Goal: Navigation & Orientation: Find specific page/section

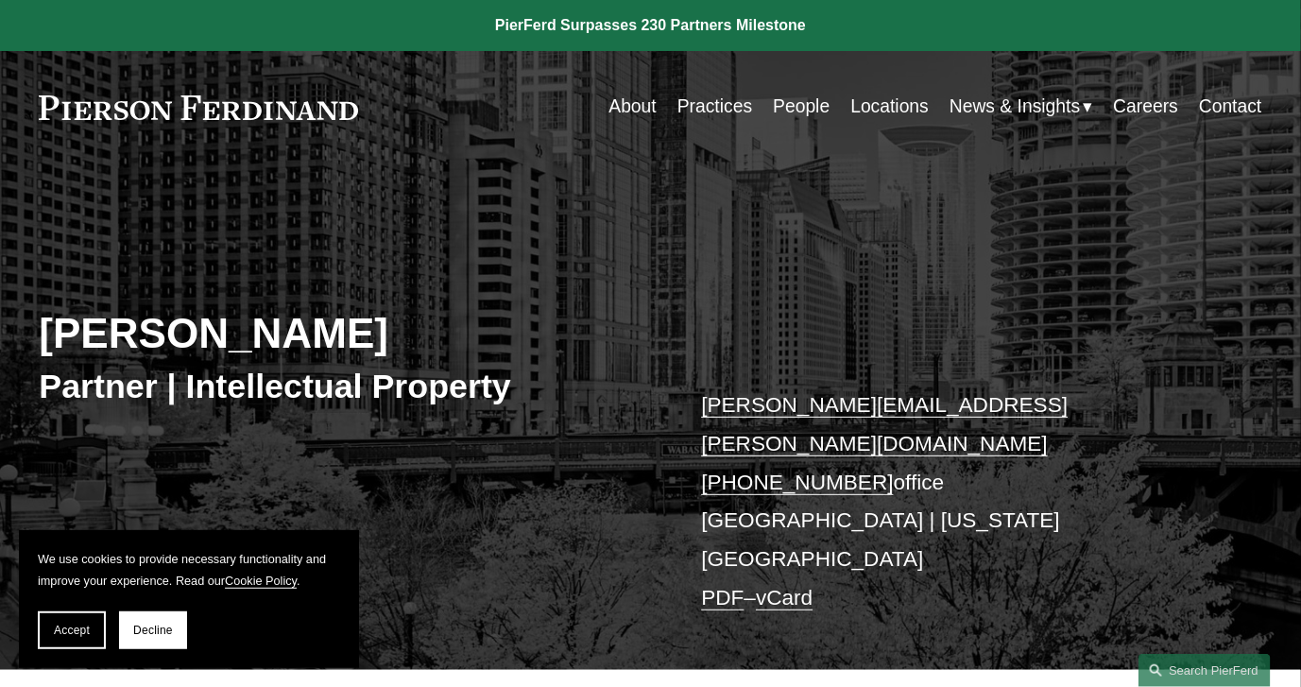
click at [876, 110] on link "Locations" at bounding box center [889, 107] width 78 height 37
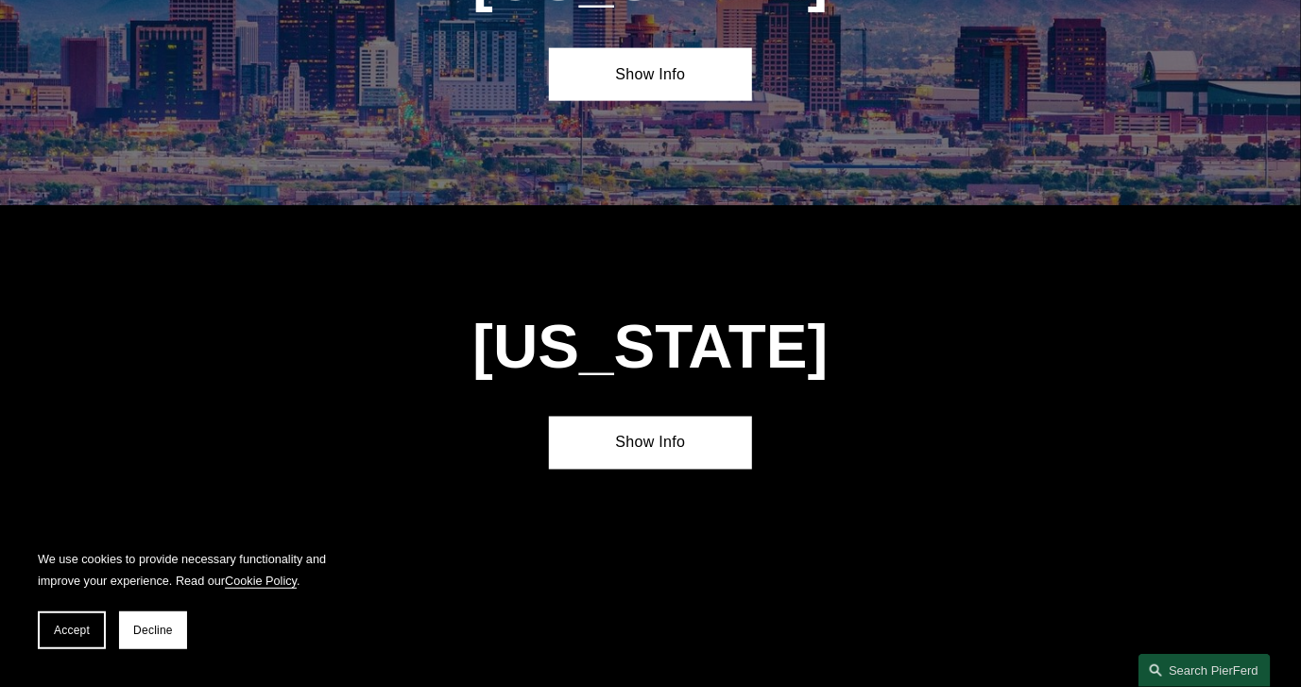
scroll to position [1134, 0]
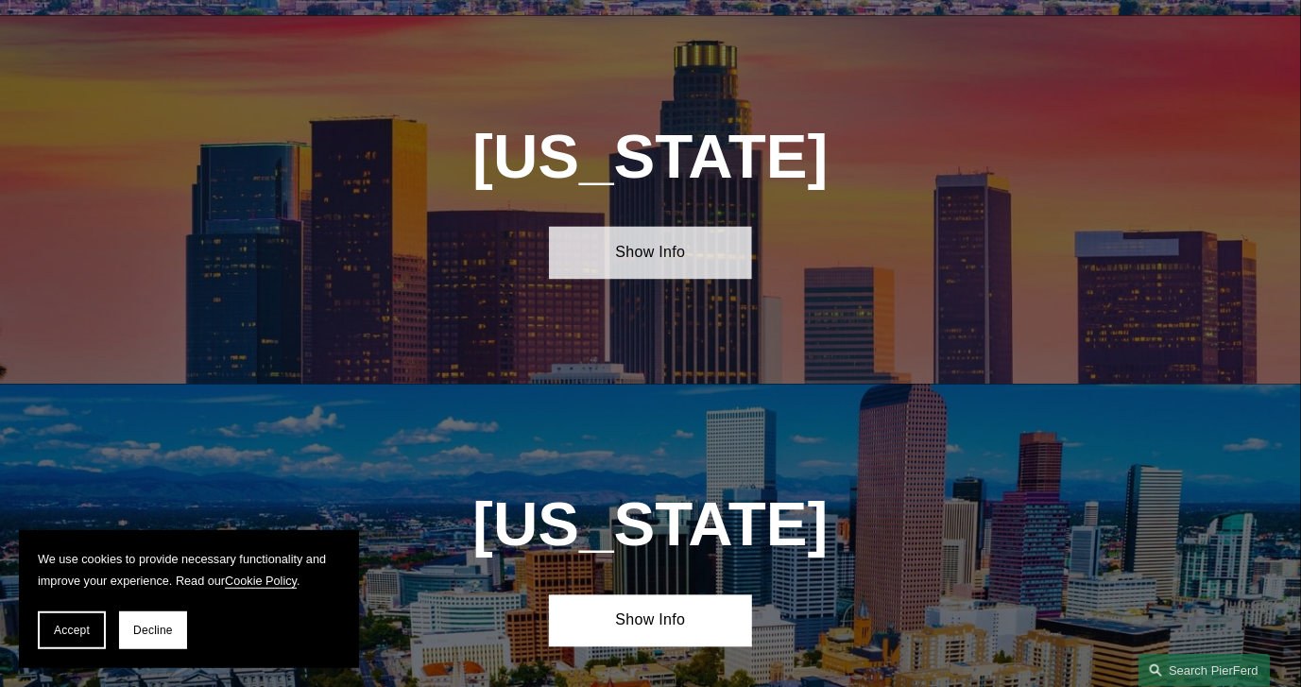
click at [638, 270] on link "Show Info" at bounding box center [651, 253] width 204 height 53
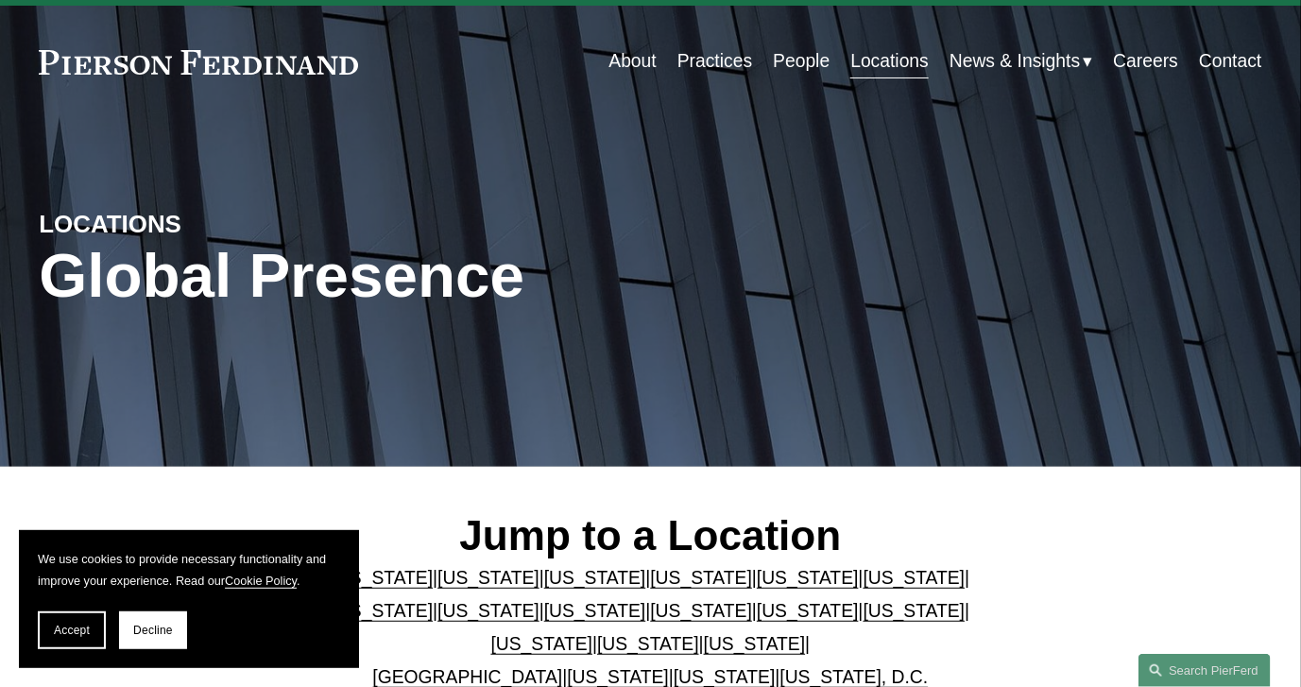
scroll to position [0, 0]
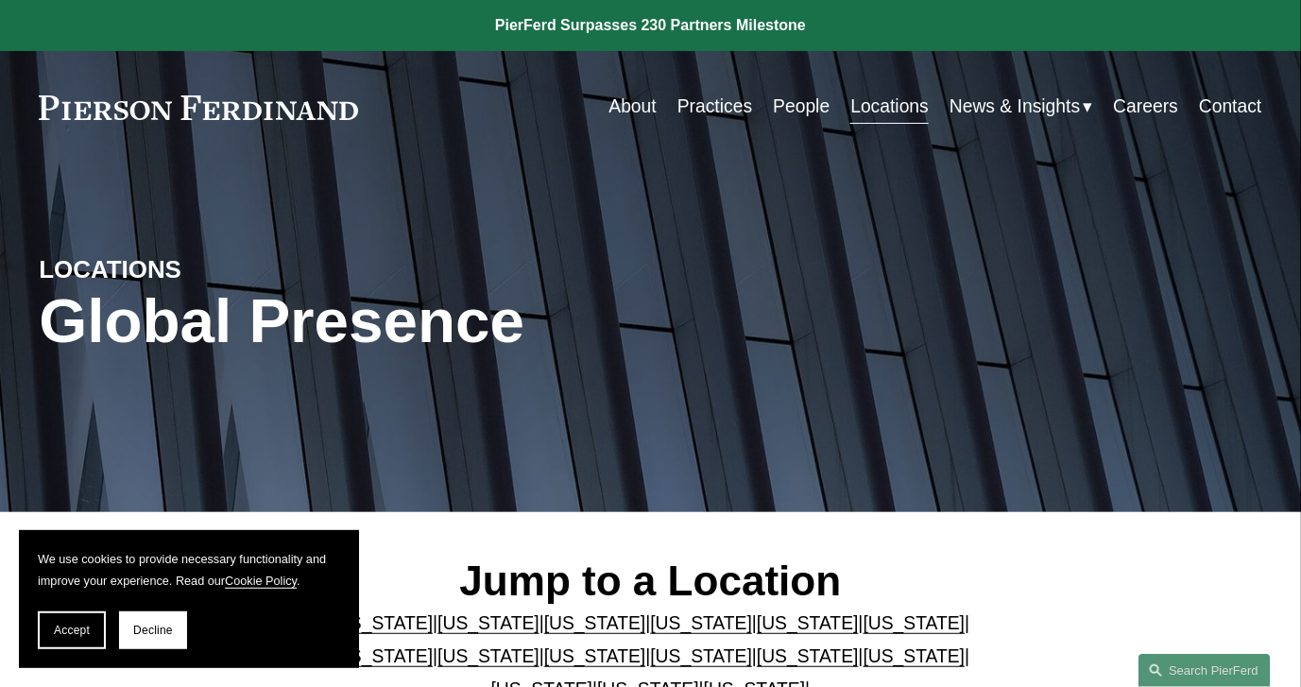
click at [718, 110] on link "Practices" at bounding box center [714, 107] width 75 height 37
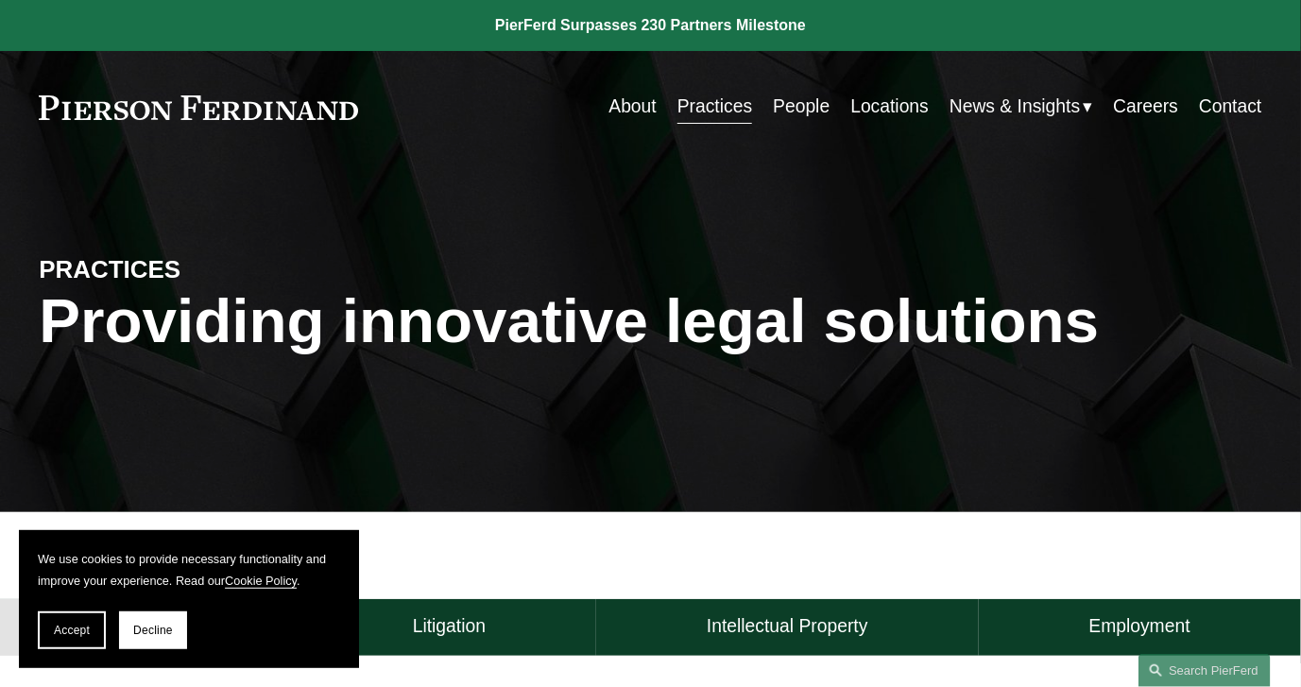
click at [787, 110] on link "People" at bounding box center [801, 107] width 57 height 37
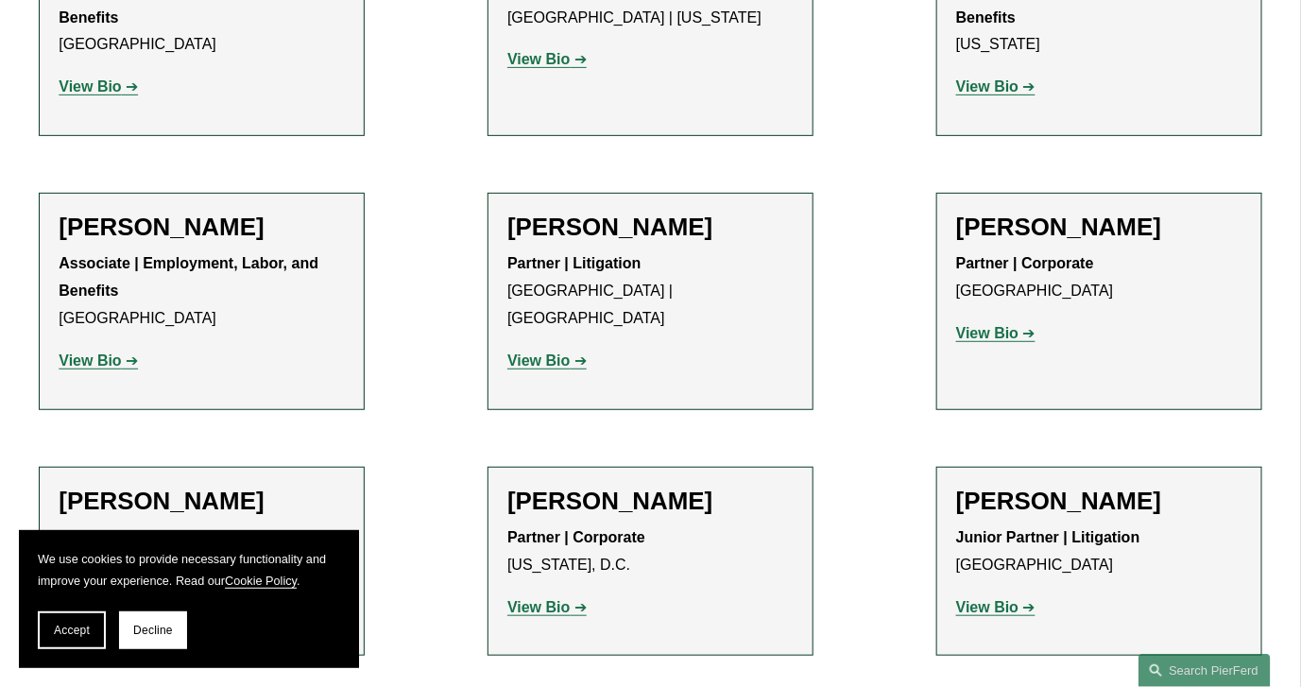
scroll to position [7843, 0]
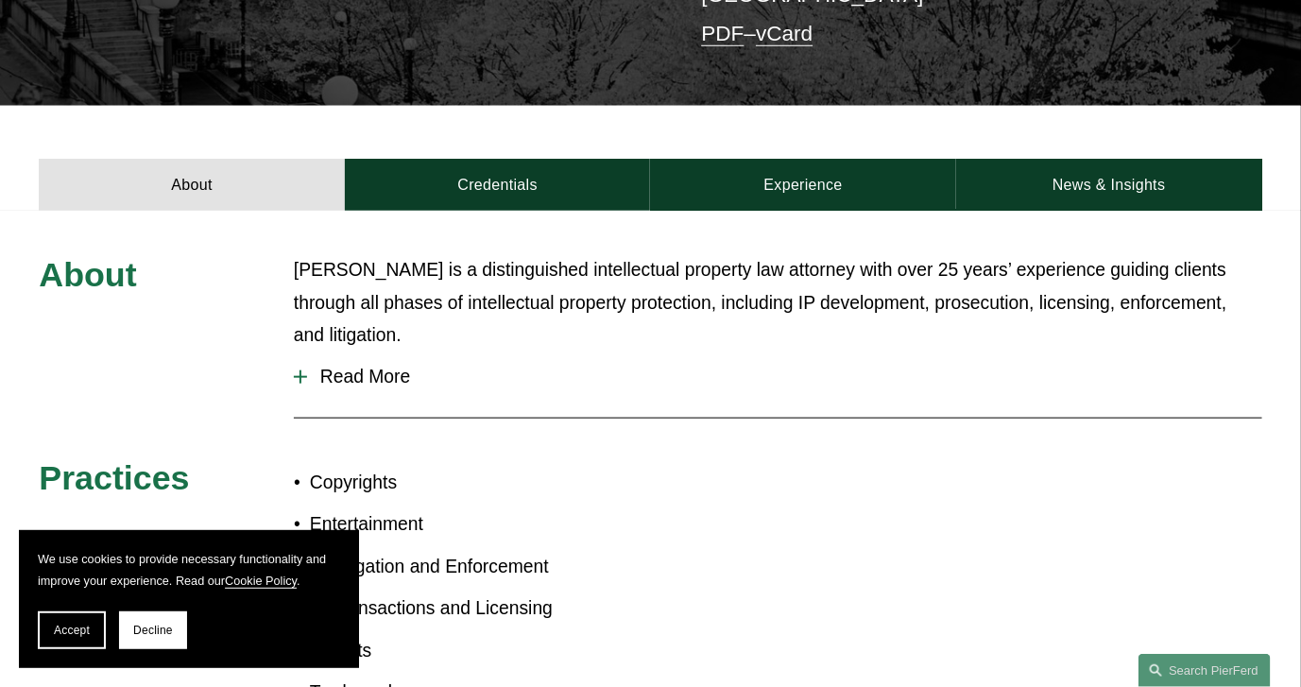
scroll to position [567, 0]
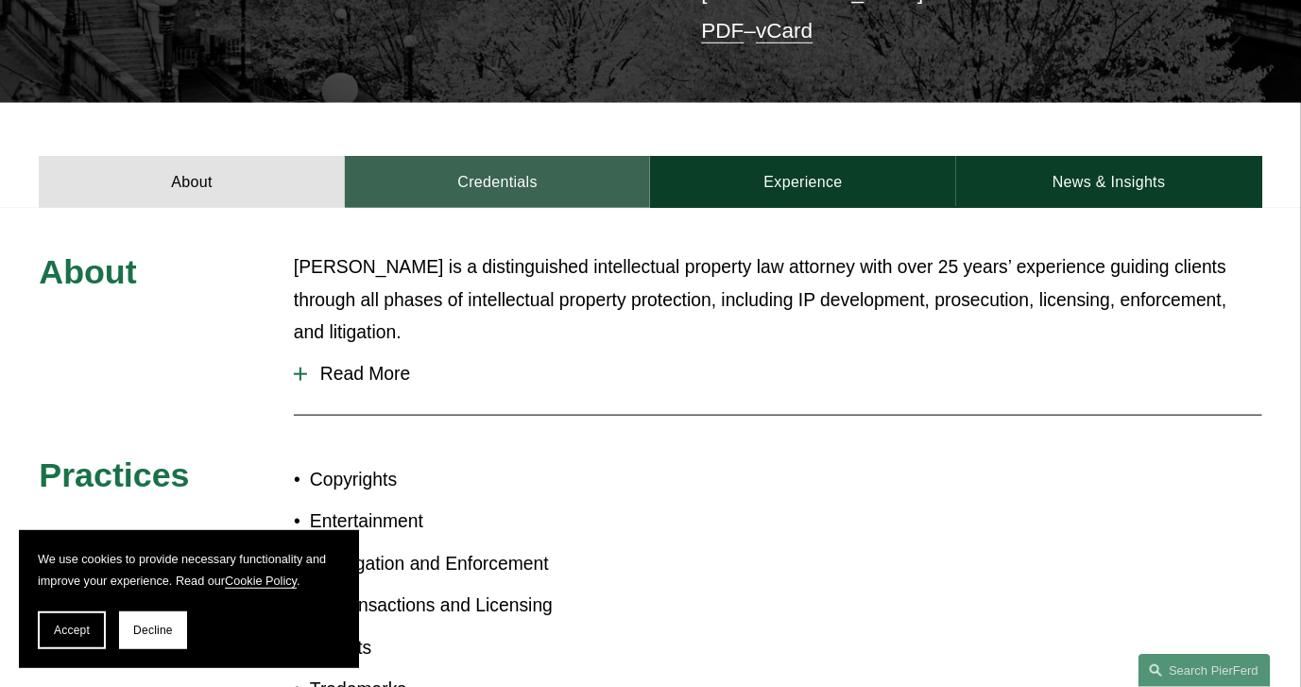
click at [495, 156] on link "Credentials" at bounding box center [498, 182] width 306 height 53
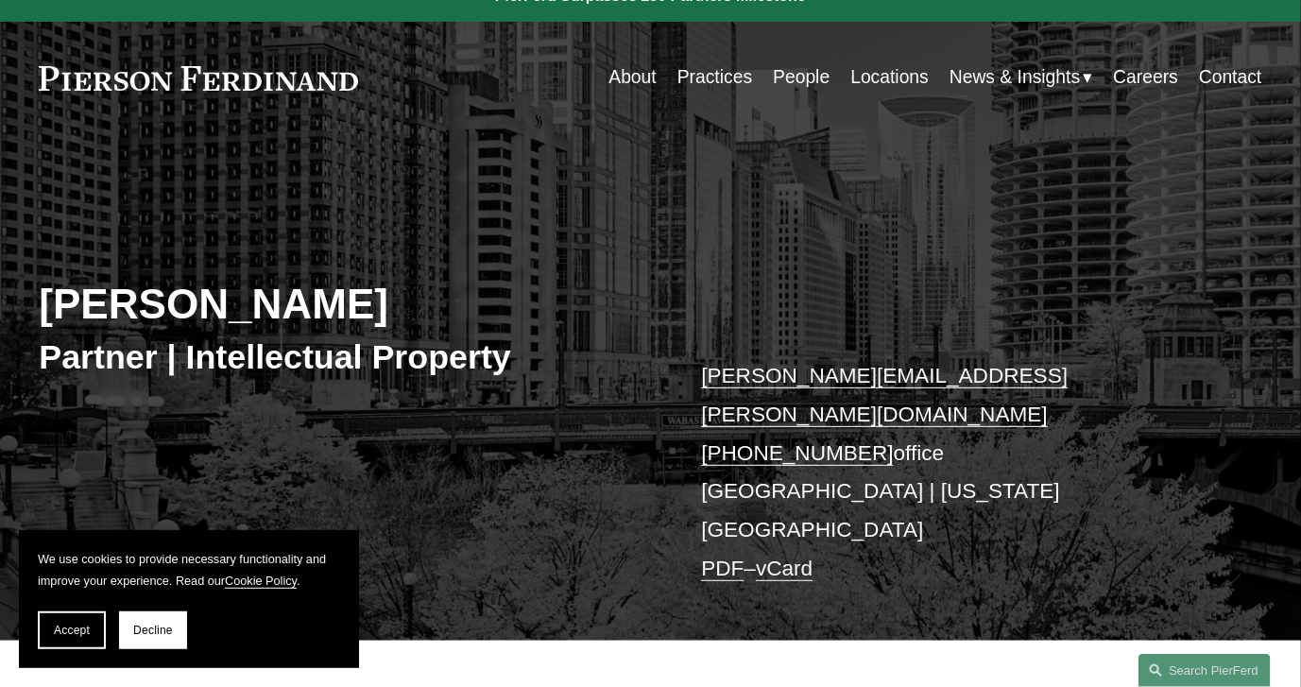
scroll to position [0, 0]
